Goal: Information Seeking & Learning: Check status

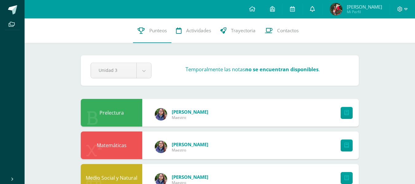
click at [315, 9] on icon at bounding box center [312, 9] width 5 height 6
